Goal: Transaction & Acquisition: Purchase product/service

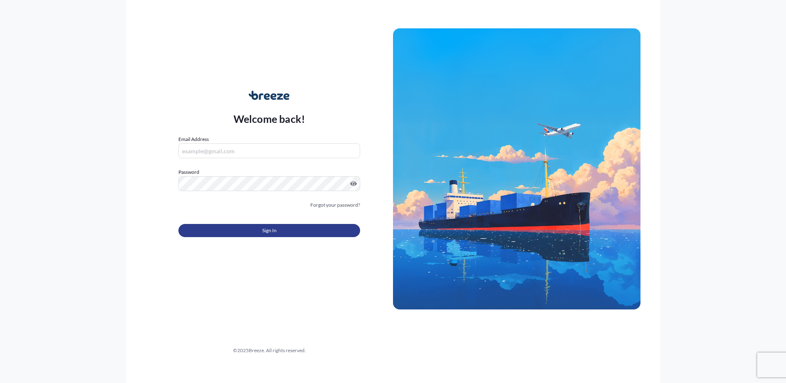
type input "[EMAIL_ADDRESS][DOMAIN_NAME]"
click at [275, 233] on span "Sign In" at bounding box center [269, 230] width 14 height 8
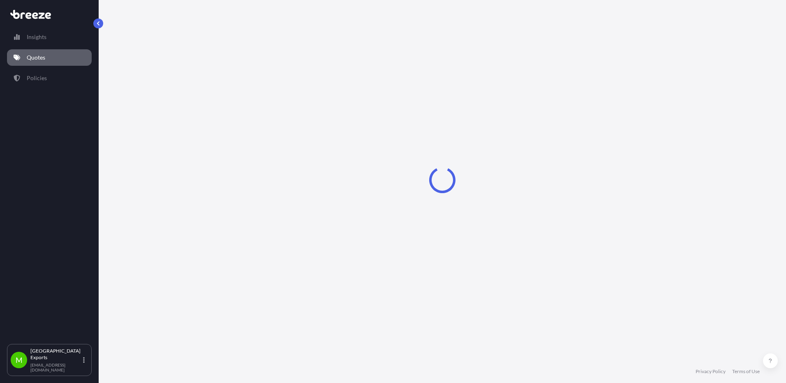
select select "Road"
select select "Sea"
select select "2"
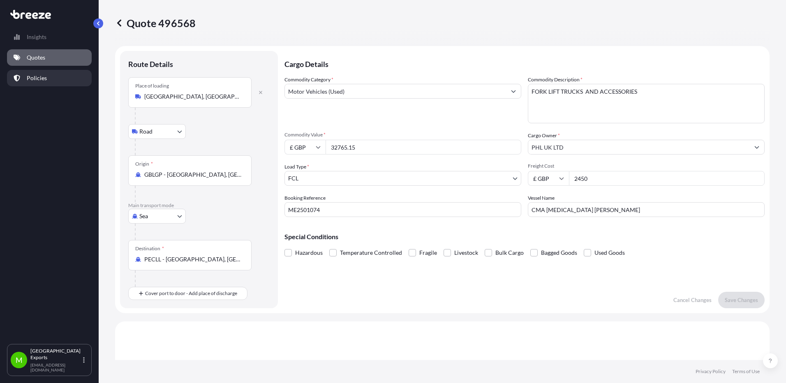
click at [57, 77] on link "Policies" at bounding box center [49, 78] width 85 height 16
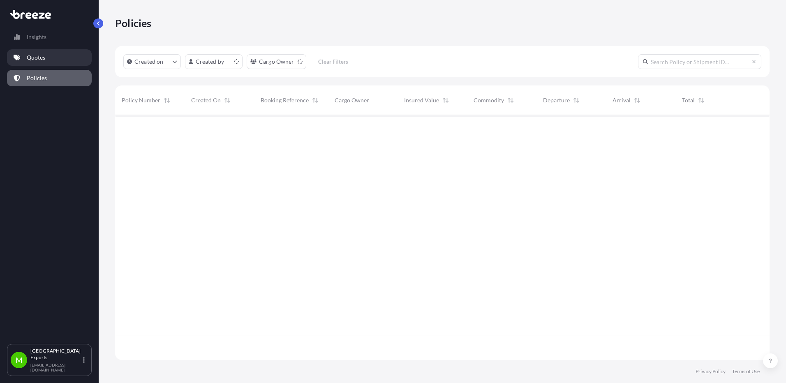
scroll to position [243, 648]
click at [37, 56] on p "Quotes" at bounding box center [36, 57] width 18 height 8
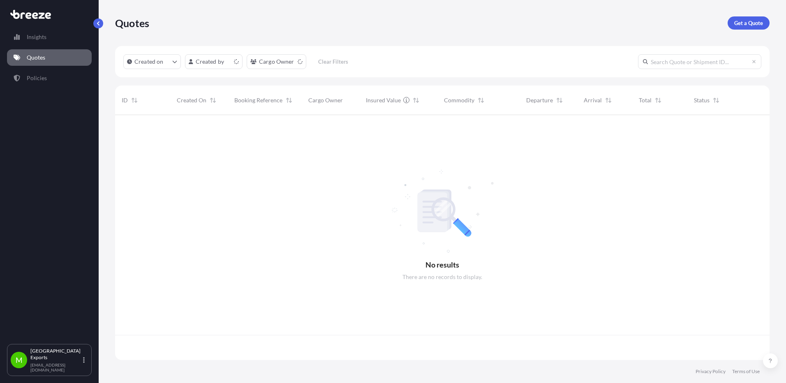
scroll to position [243, 648]
click at [734, 19] on p "Get a Quote" at bounding box center [748, 23] width 29 height 8
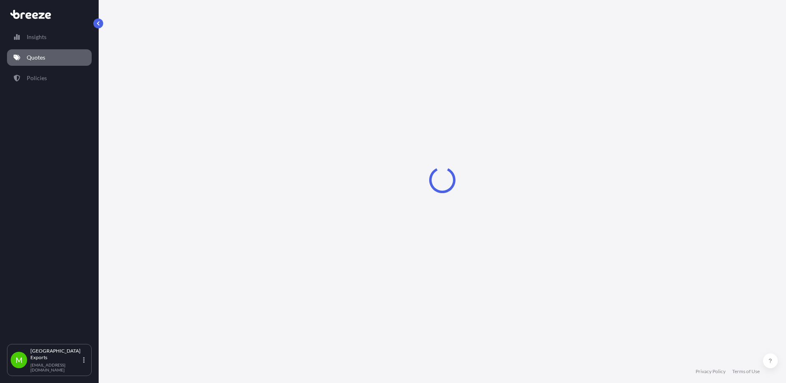
select select "Sea"
select select "1"
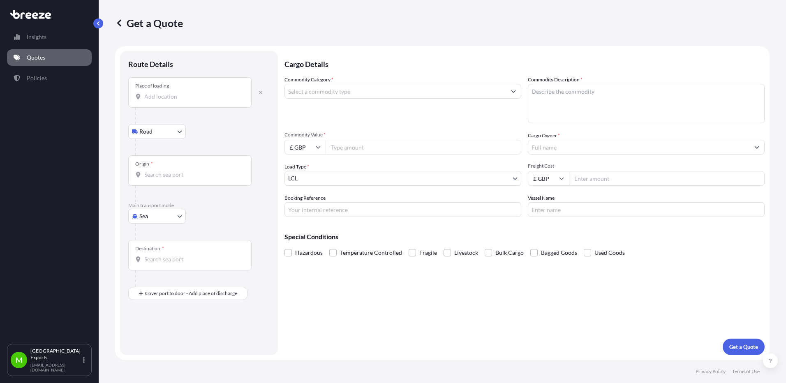
click at [176, 97] on input "Place of loading" at bounding box center [192, 96] width 97 height 8
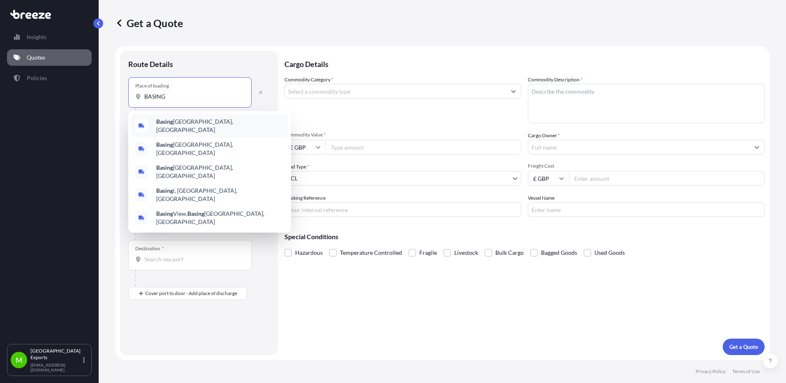
click at [167, 125] on b "Basing" at bounding box center [164, 121] width 17 height 7
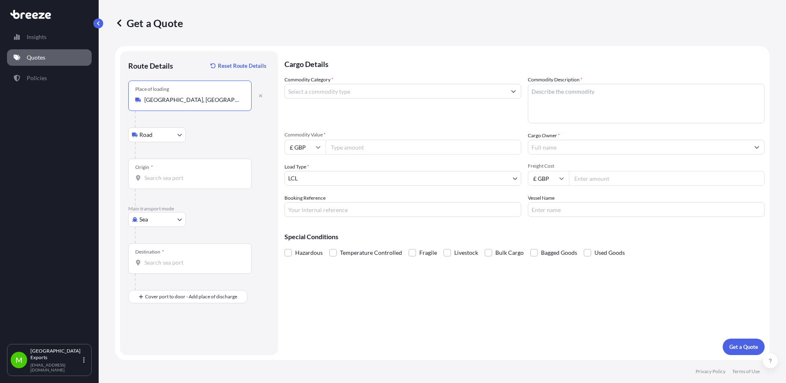
type input "[GEOGRAPHIC_DATA], [GEOGRAPHIC_DATA]"
click at [171, 175] on input "Origin *" at bounding box center [192, 178] width 97 height 8
type input "GBSOU - [GEOGRAPHIC_DATA], [GEOGRAPHIC_DATA]"
click at [187, 258] on input "Destination *" at bounding box center [192, 262] width 97 height 8
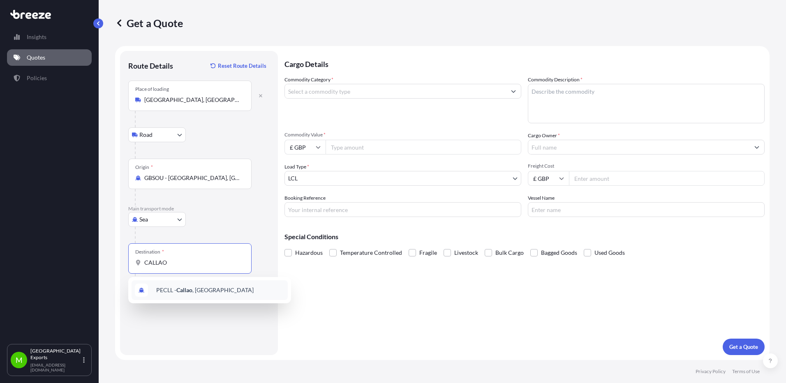
click at [176, 293] on span "PECLL - [GEOGRAPHIC_DATA] , [GEOGRAPHIC_DATA]" at bounding box center [204, 290] width 97 height 8
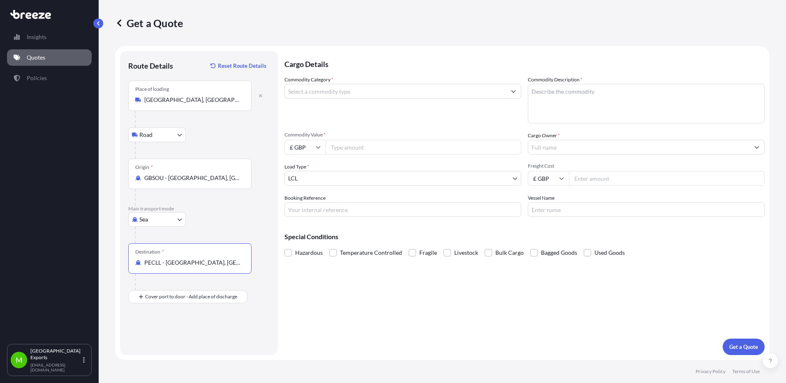
type input "PECLL - [GEOGRAPHIC_DATA], [GEOGRAPHIC_DATA]"
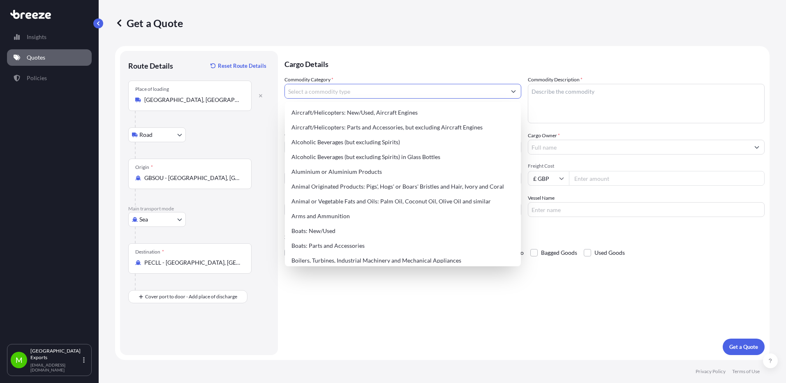
click at [342, 87] on input "Commodity Category *" at bounding box center [395, 91] width 221 height 15
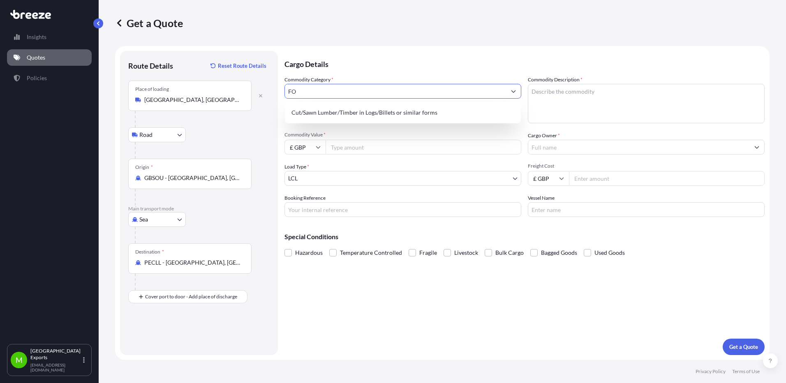
type input "F"
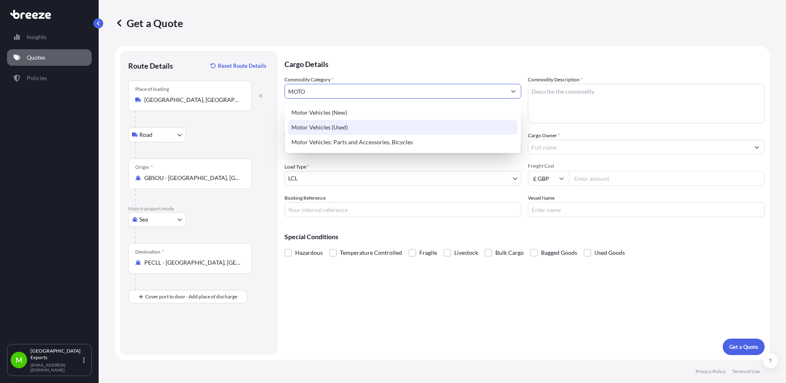
click at [337, 123] on div "Motor Vehicles (Used)" at bounding box center [402, 127] width 229 height 15
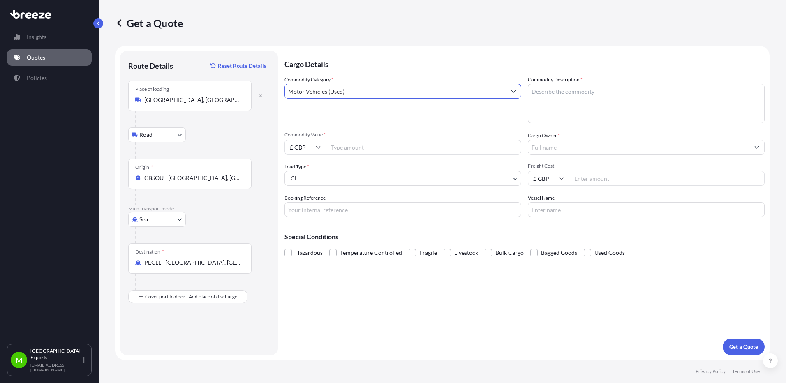
type input "Motor Vehicles (Used)"
click at [557, 95] on textarea "Commodity Description *" at bounding box center [646, 103] width 237 height 39
type textarea "NON HAZARDOUS USED FORK LIFT TRUCKS (4 PIECES IN TOTAL)"
click at [339, 148] on input "Commodity Value *" at bounding box center [423, 147] width 196 height 15
type input "48000"
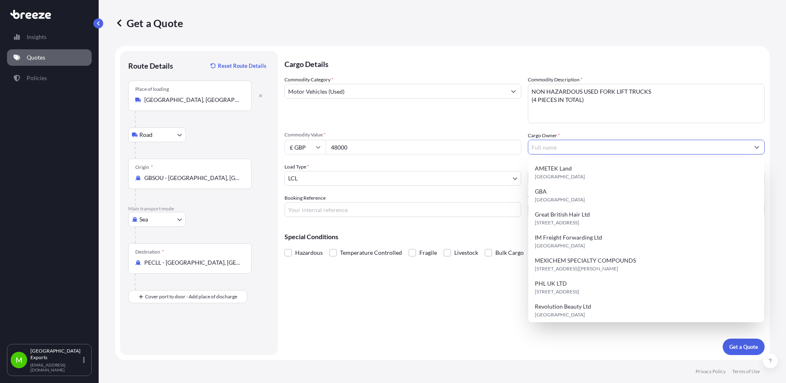
click at [325, 178] on body "10 options available. Insights Quotes Policies M Manchester Exports [EMAIL_ADDR…" at bounding box center [393, 191] width 786 height 383
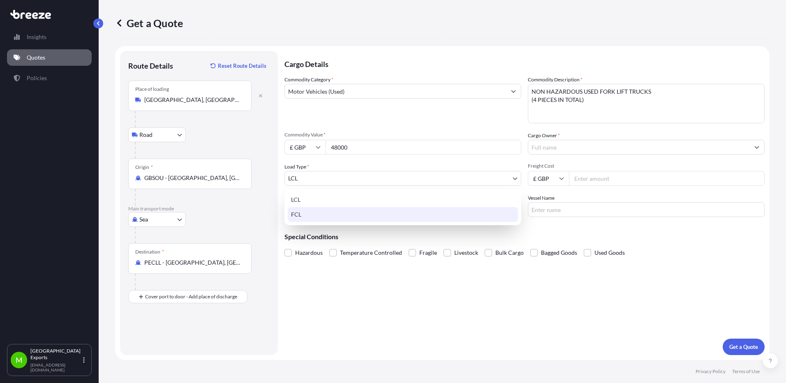
click at [306, 212] on div "FCL" at bounding box center [403, 214] width 230 height 15
select select "2"
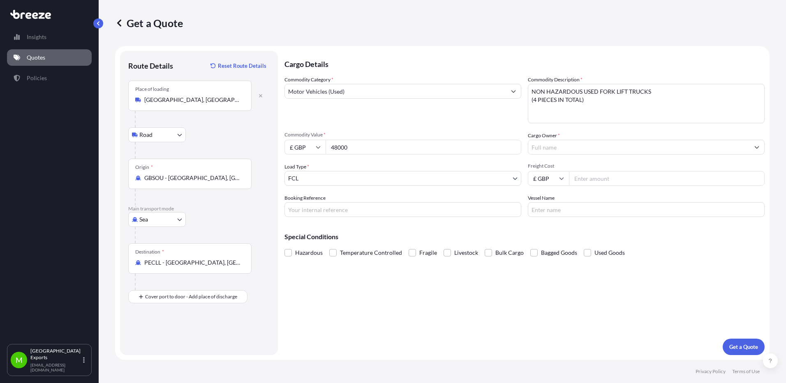
click at [524, 345] on div "Cargo Details Commodity Category * Motor Vehicles (Used) Commodity Description …" at bounding box center [524, 203] width 480 height 304
click at [603, 174] on input "Freight Cost" at bounding box center [667, 178] width 196 height 15
type input "2330"
click at [645, 271] on div "Cargo Details Commodity Category * Motor Vehicles (Used) Commodity Description …" at bounding box center [524, 203] width 480 height 304
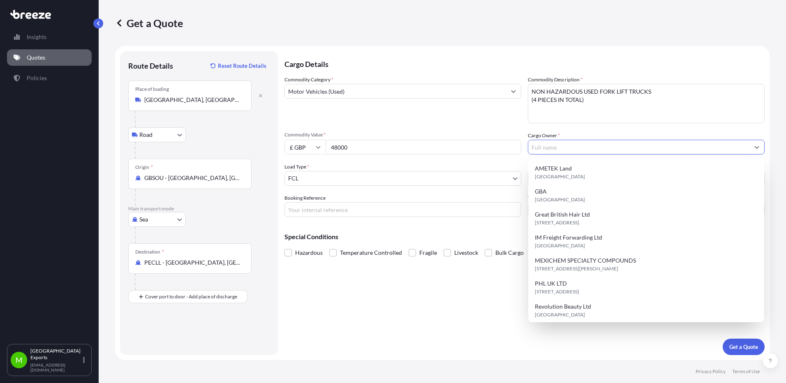
click at [562, 145] on input "Cargo Owner *" at bounding box center [638, 147] width 221 height 15
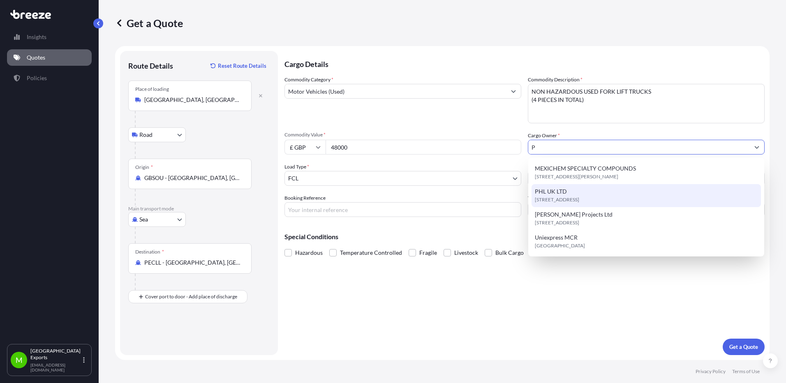
click at [547, 192] on div "MEXICHEM SPECIALTY [STREET_ADDRESS][PERSON_NAME] PHL UK LTD [GEOGRAPHIC_DATA], …" at bounding box center [645, 207] width 229 height 92
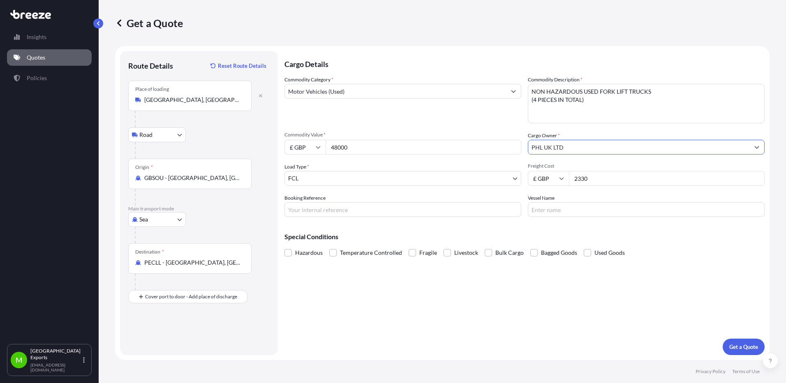
type input "PHL UK LTD"
click at [534, 282] on div "Cargo Details Commodity Category * Motor Vehicles (Used) Commodity Description …" at bounding box center [524, 203] width 480 height 304
click at [360, 215] on input "Booking Reference" at bounding box center [402, 209] width 237 height 15
type input "ME2501261"
click at [583, 215] on input "Vessel Name" at bounding box center [646, 209] width 237 height 15
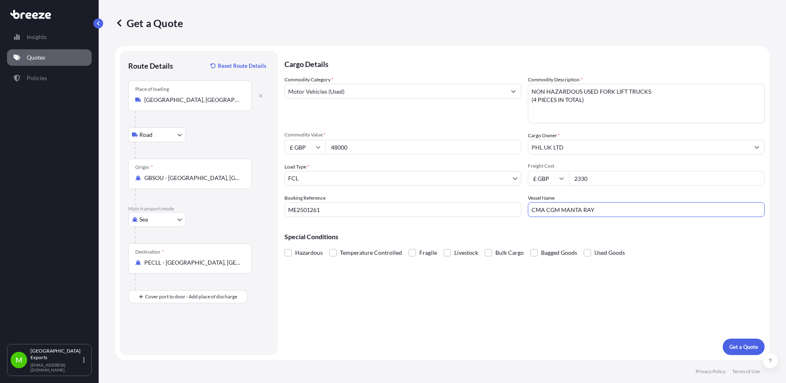
type input "CMA CGM MANTA RAY"
click at [471, 266] on div "Cargo Details Commodity Category * Motor Vehicles (Used) Commodity Description …" at bounding box center [524, 203] width 480 height 304
click at [743, 343] on p "Get a Quote" at bounding box center [743, 347] width 29 height 8
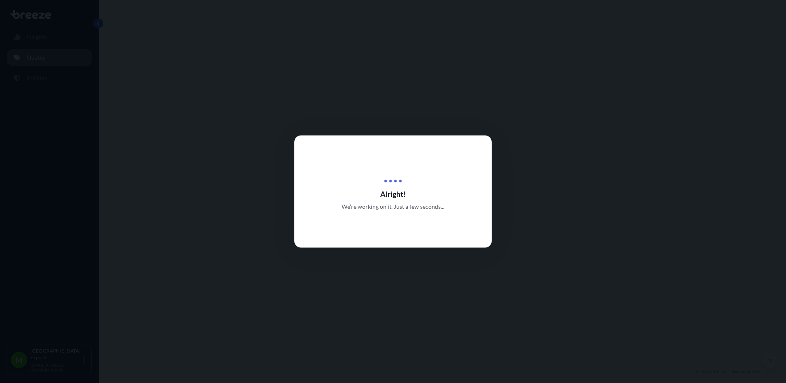
select select "Road"
select select "Sea"
select select "2"
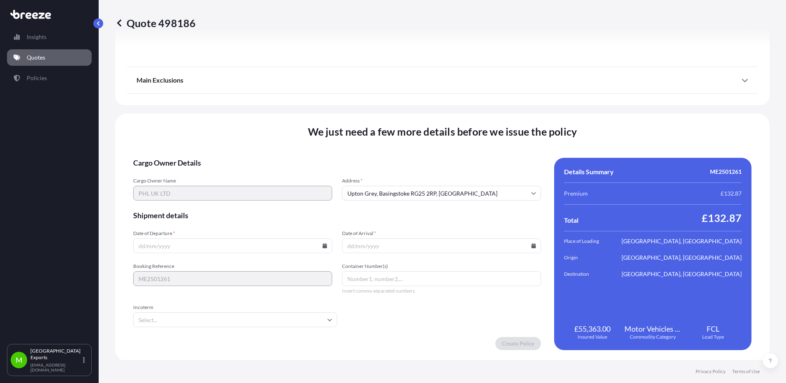
scroll to position [1039, 0]
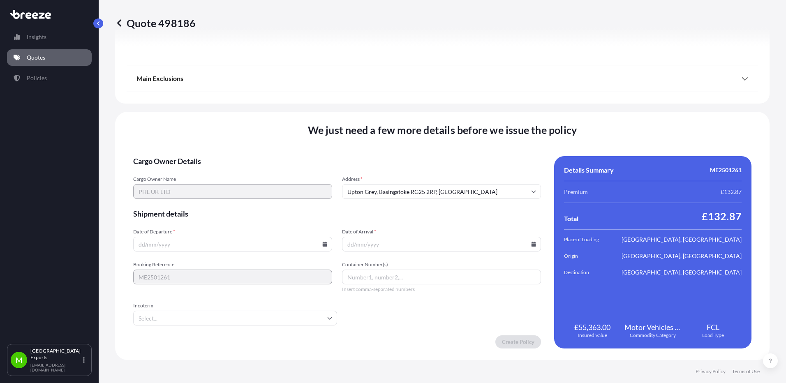
click at [193, 245] on input "Date of Departure *" at bounding box center [232, 244] width 199 height 15
click at [324, 245] on icon at bounding box center [325, 244] width 5 height 5
click at [233, 141] on button "4" at bounding box center [231, 139] width 13 height 13
type input "[DATE]"
click at [529, 238] on input "Date of Arrival *" at bounding box center [441, 244] width 199 height 15
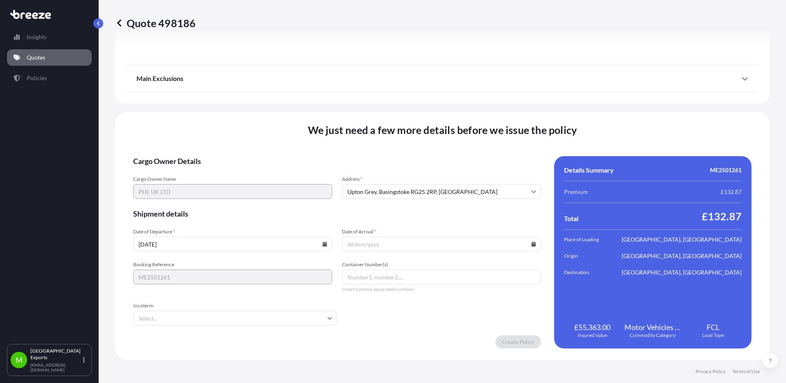
click at [531, 244] on icon at bounding box center [533, 244] width 5 height 5
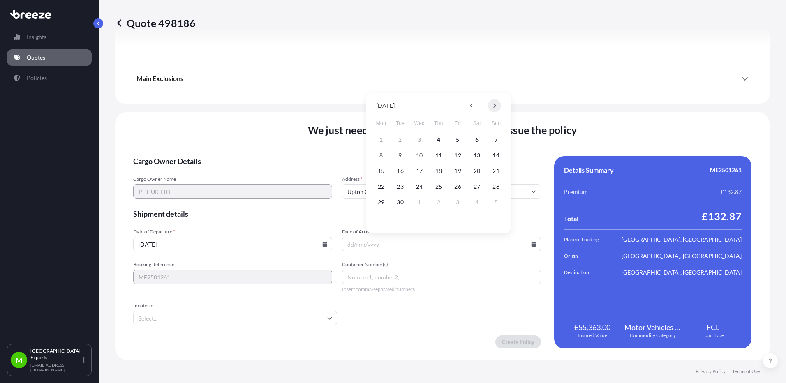
click at [496, 106] on button at bounding box center [494, 105] width 13 height 13
click at [480, 156] on button "11" at bounding box center [476, 155] width 13 height 13
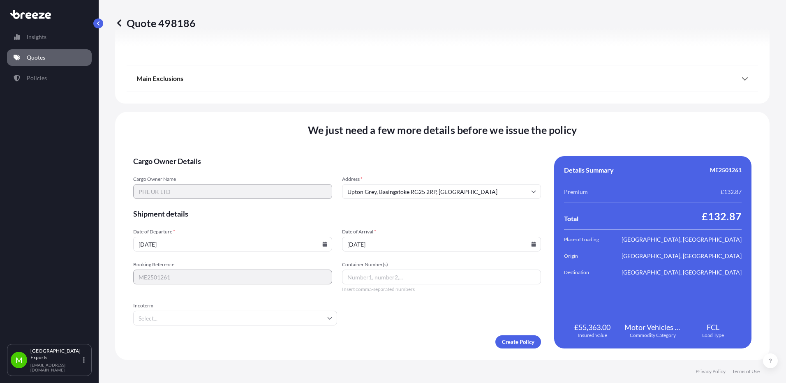
type input "[DATE]"
click at [374, 278] on input "Container Number(s)" at bounding box center [441, 277] width 199 height 15
type input "1"
click at [384, 313] on form "Cargo Owner Details Cargo Owner Name PHL UK LTD Address * [GEOGRAPHIC_DATA] 2RP…" at bounding box center [337, 252] width 408 height 192
click at [270, 311] on input "Incoterm" at bounding box center [235, 318] width 204 height 15
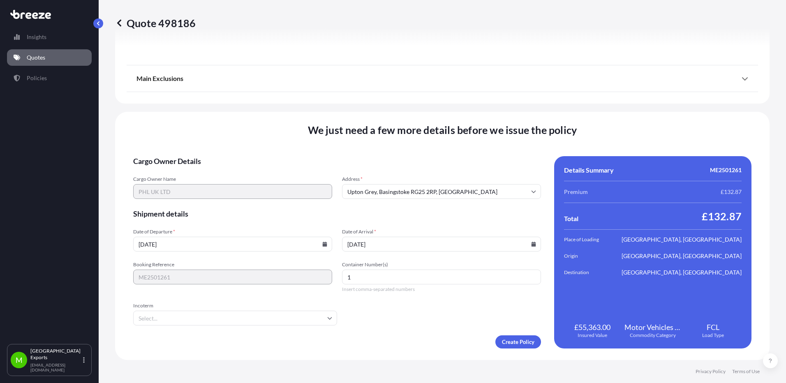
click at [182, 315] on input "Incoterm" at bounding box center [235, 318] width 204 height 15
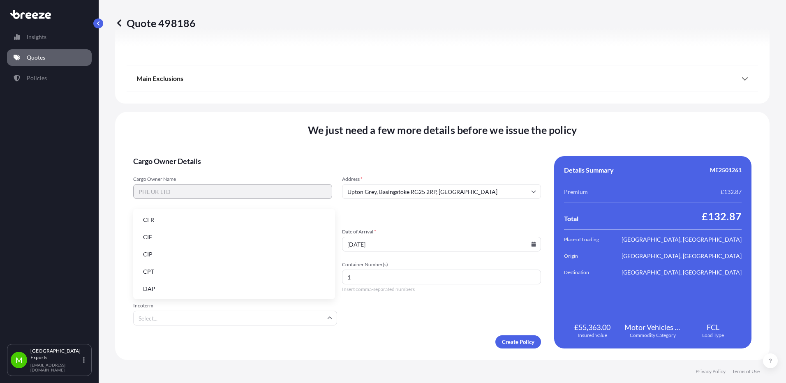
click at [167, 221] on li "CFR" at bounding box center [233, 220] width 195 height 16
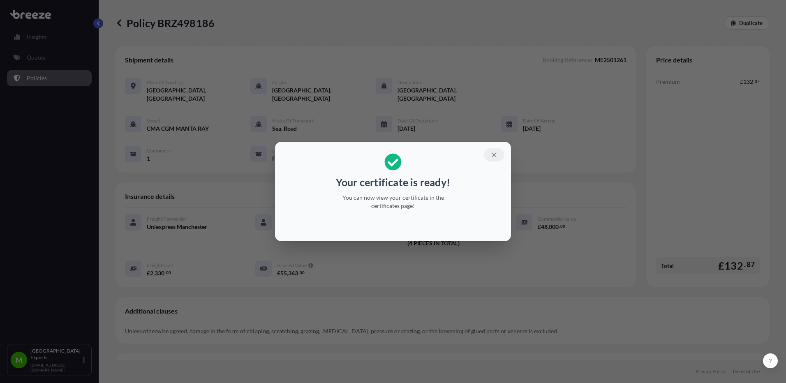
click at [496, 154] on icon "button" at bounding box center [493, 154] width 7 height 7
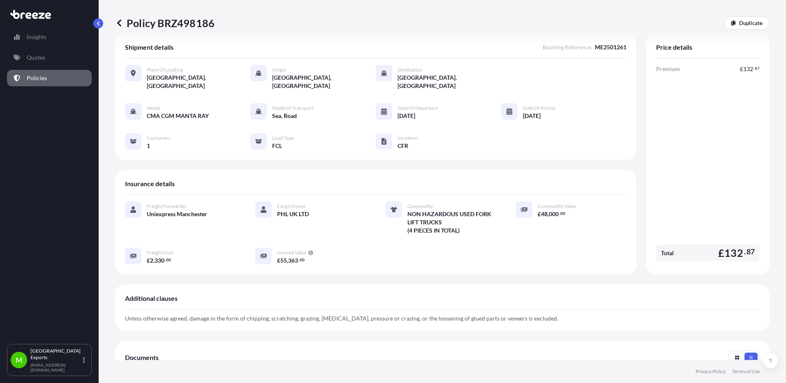
scroll to position [98, 0]
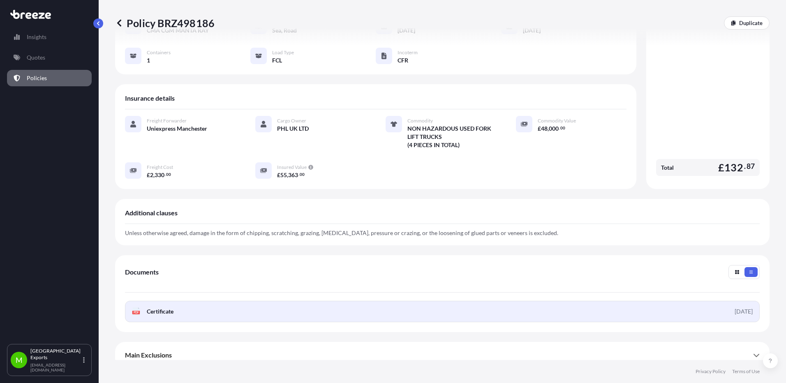
click at [734, 307] on div "[DATE]" at bounding box center [743, 311] width 18 height 8
